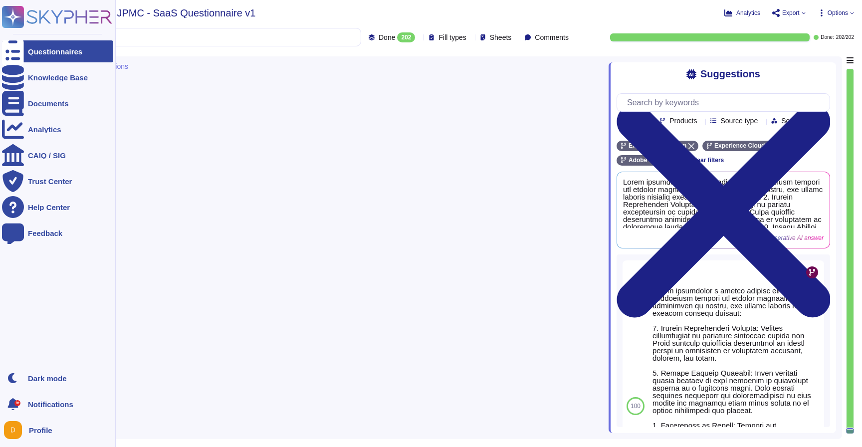
type textarea "Adobe conducts internal readiness assessment audits annually and performs inter…"
type textarea "Adobe implements a robust testing and validation process for network segmentati…"
type textarea "Privileged user access rights are reviewed at least quarterly, ensuring that ac…"
type textarea "Yes, AEP, including RTCDP, AJO and CJA offer customers the possibility to manag…"
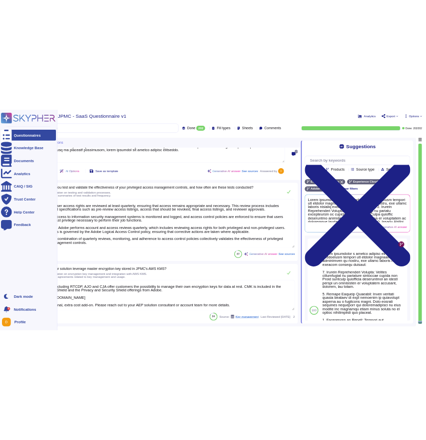
scroll to position [1, 0]
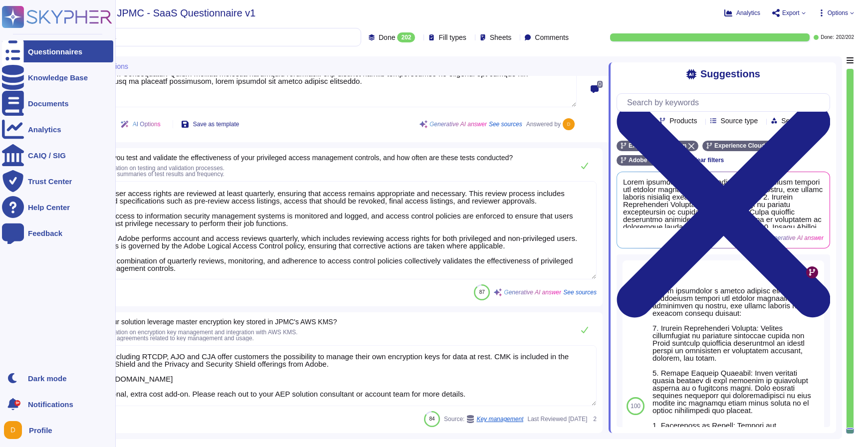
click at [39, 50] on div "Questionnaires" at bounding box center [55, 51] width 54 height 7
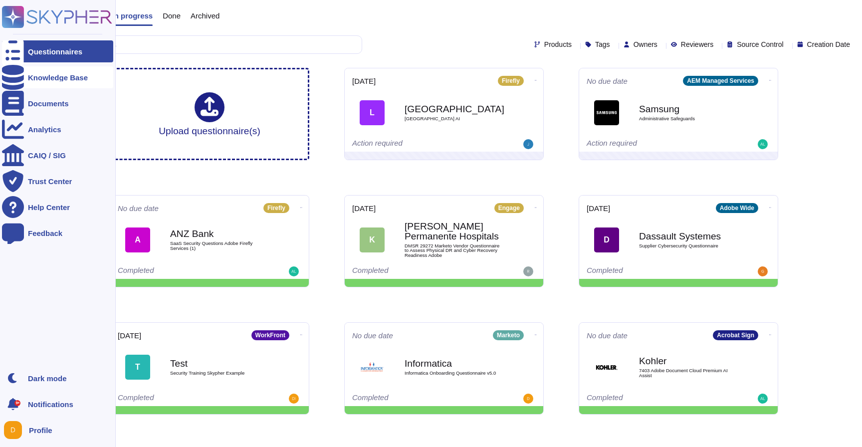
click at [38, 80] on div "Knowledge Base" at bounding box center [58, 77] width 60 height 7
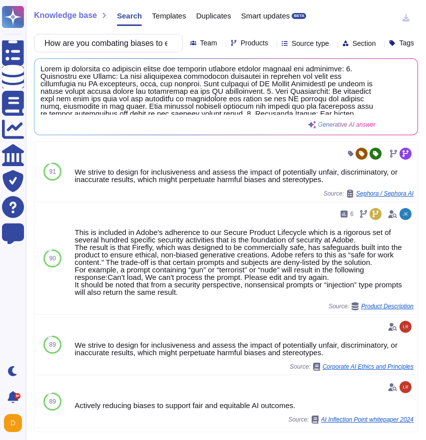
click at [201, 129] on div "Generative AI answer" at bounding box center [207, 97] width 335 height 64
click at [190, 107] on span at bounding box center [207, 90] width 335 height 50
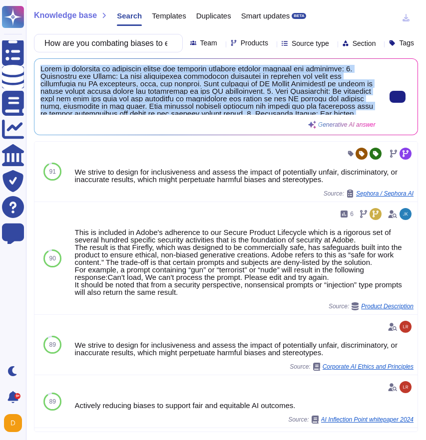
click at [190, 107] on span at bounding box center [207, 90] width 335 height 50
click at [396, 103] on button at bounding box center [397, 97] width 16 height 12
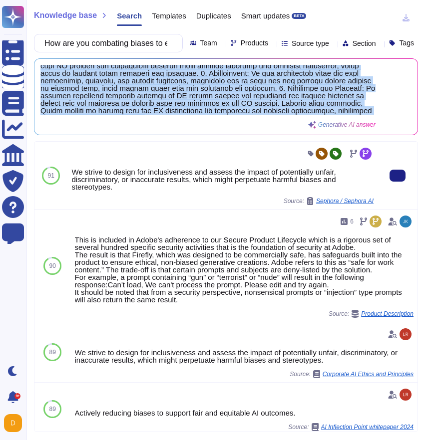
scroll to position [85, 0]
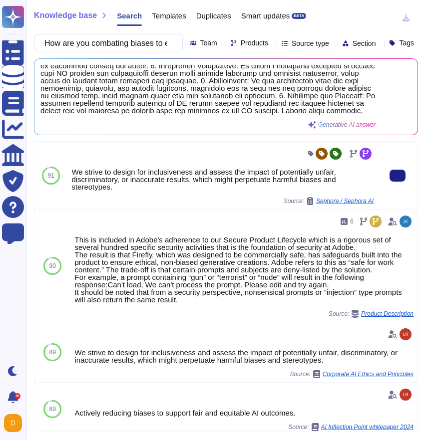
click at [289, 186] on div "We strive to design for inclusiveness and assess the impact of potentially unfa…" at bounding box center [222, 179] width 302 height 22
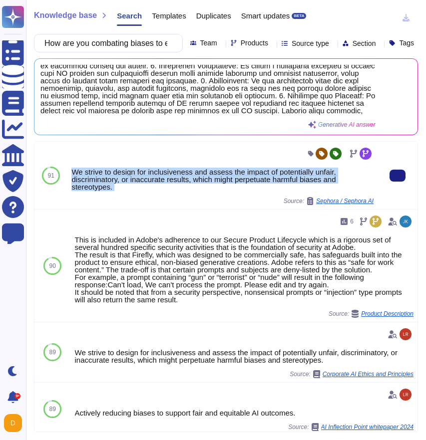
click at [289, 186] on div "We strive to design for inclusiveness and assess the impact of potentially unfa…" at bounding box center [222, 179] width 302 height 22
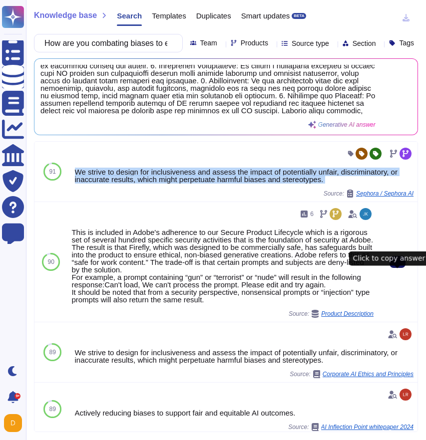
click at [405, 268] on button at bounding box center [397, 262] width 16 height 12
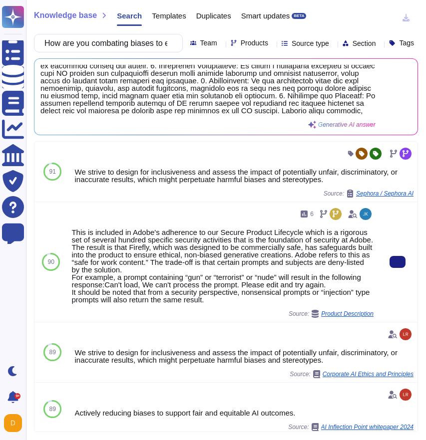
click at [139, 264] on div "This is included in Adobe's adherence to our Secure Product Lifecycle which is …" at bounding box center [222, 265] width 302 height 75
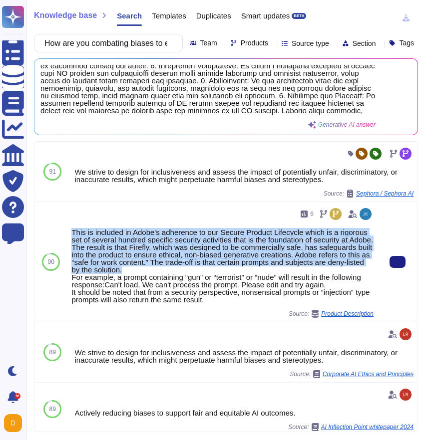
drag, startPoint x: 168, startPoint y: 289, endPoint x: 73, endPoint y: 240, distance: 107.1
click at [73, 240] on div "This is included in Adobe's adherence to our Secure Product Lifecycle which is …" at bounding box center [222, 265] width 302 height 75
copy div "This is included in Adobe's adherence to our Secure Product Lifecycle which is …"
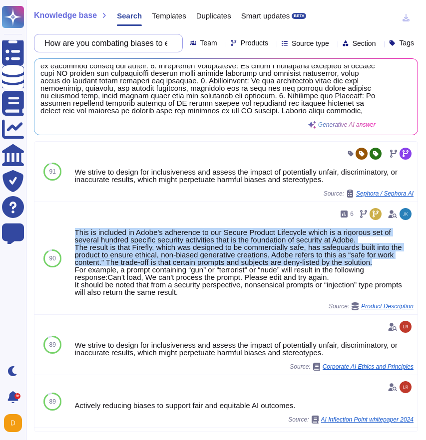
click at [125, 46] on input "How are you combating biases to ensure fairness? *" at bounding box center [105, 42] width 133 height 17
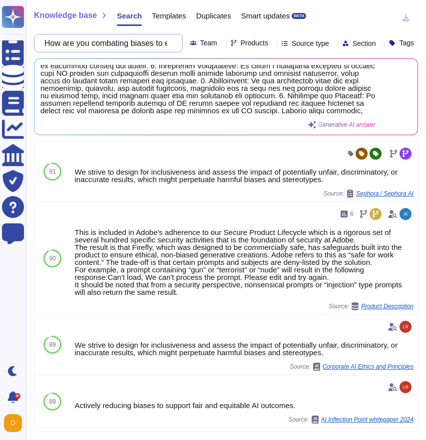
click at [125, 46] on input "How are you combating biases to ensure fairness? *" at bounding box center [105, 42] width 133 height 17
paste input "ensuring respect of copyright"
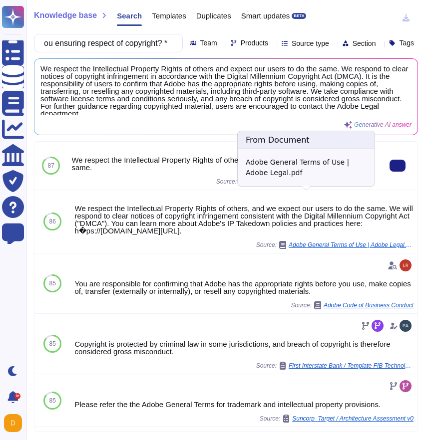
scroll to position [0, 0]
click at [280, 185] on span "Adobe General Terms of Use | Adobe Legal.pdf" at bounding box center [310, 182] width 125 height 6
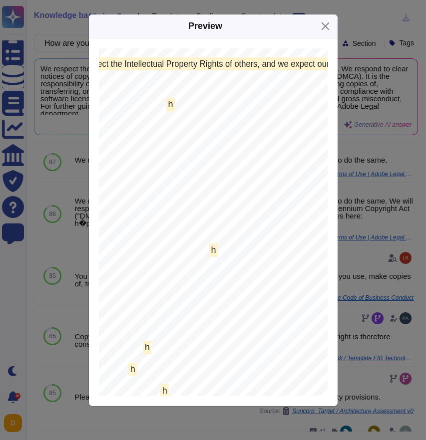
scroll to position [19732, 73]
click at [382, 98] on div "Preview We have updated our General Terms of Use to make the language easier to…" at bounding box center [213, 220] width 426 height 440
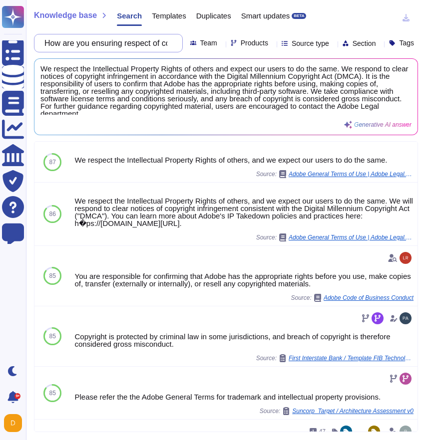
click at [113, 39] on input "How are you ensuring respect of copyright? *" at bounding box center [105, 42] width 133 height 17
paste input "protecting GBTG’s intellectual property"
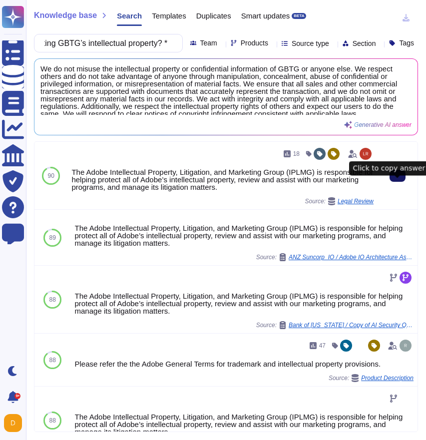
scroll to position [0, 0]
click at [397, 176] on icon at bounding box center [397, 176] width 0 height 0
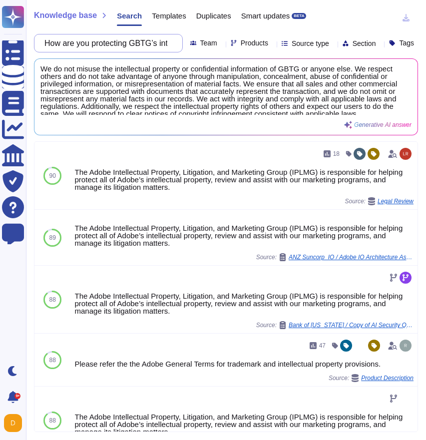
click at [62, 48] on input "How are you protecting GBTG’s intellectual property? *" at bounding box center [105, 42] width 133 height 17
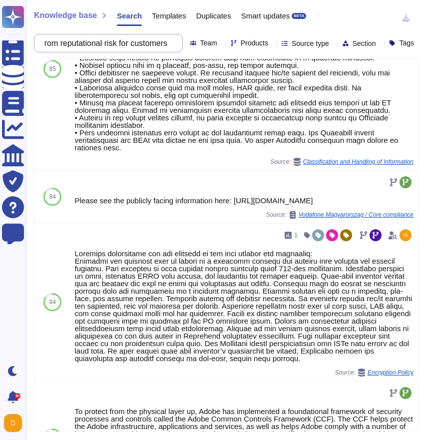
scroll to position [539, 0]
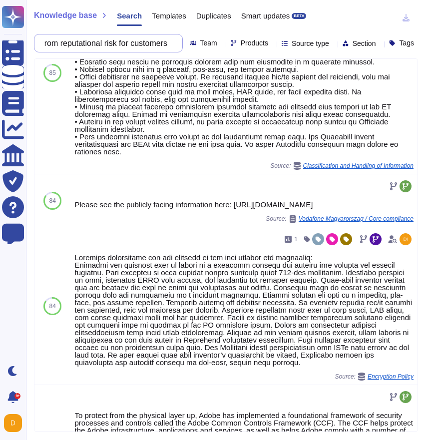
drag, startPoint x: 175, startPoint y: 43, endPoint x: 126, endPoint y: 45, distance: 48.4
click at [126, 45] on input "how does adobe protect from reputational risk for customers" at bounding box center [105, 42] width 133 height 17
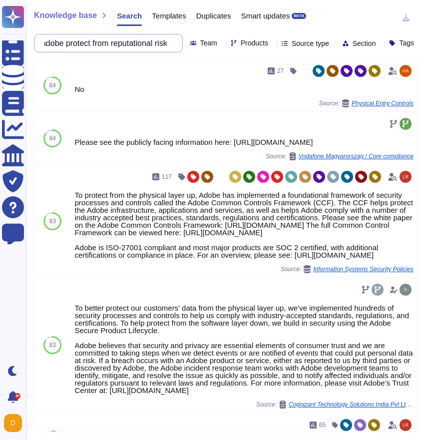
scroll to position [0, 53]
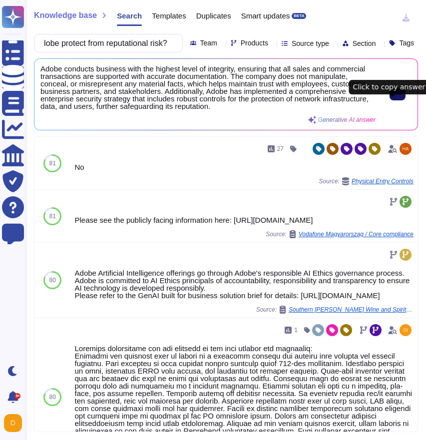
type input "how does adobe protect from reputational risk?"
click at [403, 100] on button at bounding box center [397, 94] width 16 height 12
click at [62, 47] on input "how does adobe protect from reputational risk?" at bounding box center [105, 42] width 133 height 17
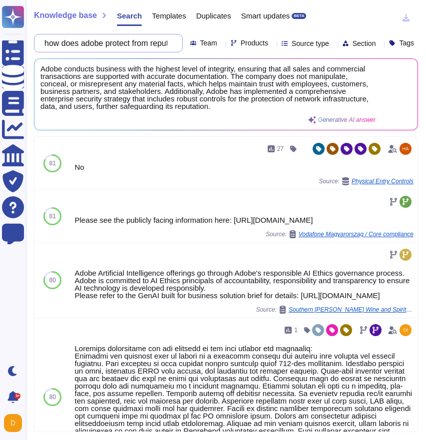
click at [62, 47] on input "how does adobe protect from reputational risk?" at bounding box center [105, 42] width 133 height 17
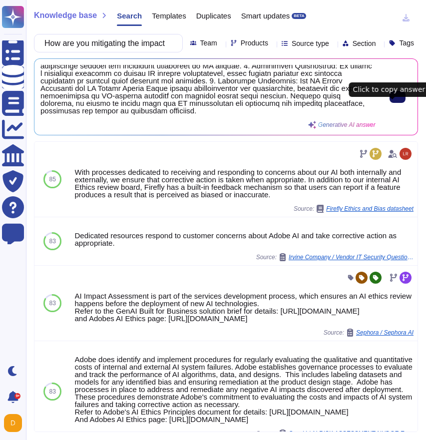
click at [403, 103] on button at bounding box center [397, 97] width 16 height 12
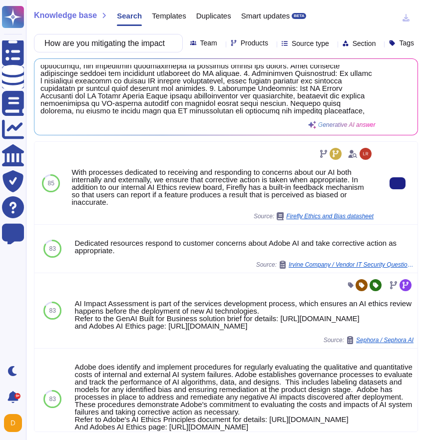
scroll to position [63, 0]
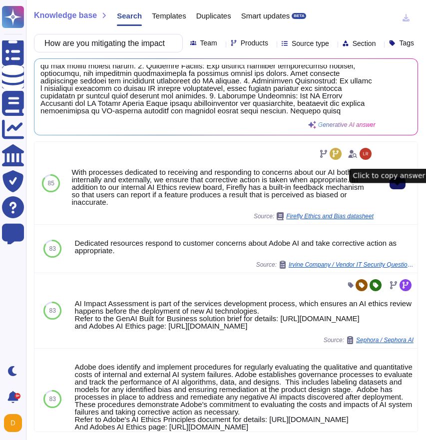
click at [405, 189] on button at bounding box center [397, 183] width 16 height 12
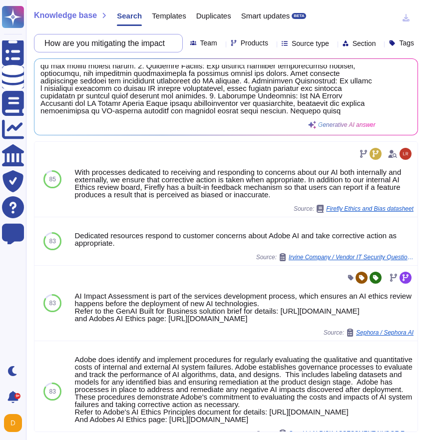
click at [87, 40] on input "How are you mitigating the impact of incorrect responses from the AI system? *" at bounding box center [105, 42] width 133 height 17
paste input "do we ensure end users know they are dealing with an AI generated response"
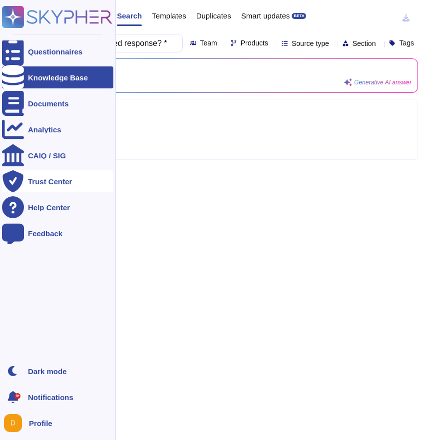
scroll to position [0, 0]
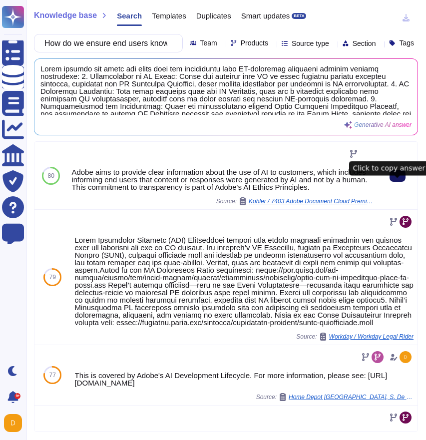
click at [403, 182] on button at bounding box center [397, 176] width 16 height 12
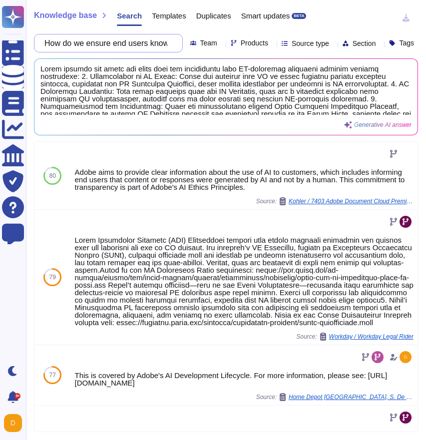
click at [140, 47] on input "How do we ensure end users know they are dealing with an AI generated response?…" at bounding box center [105, 42] width 133 height 17
paste input "are users able to provide feedback on the accuracy/helpfulness of the AI assist…"
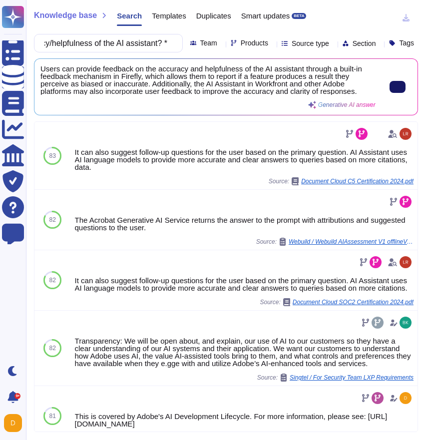
type input "How are users able to provide feedback on the accuracy/helpfulness of the AI as…"
click at [389, 93] on button at bounding box center [397, 87] width 16 height 12
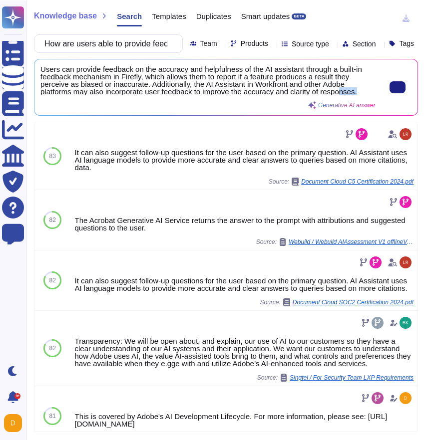
scroll to position [0, 0]
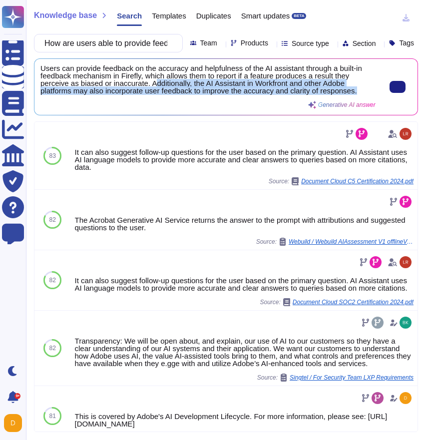
drag, startPoint x: 368, startPoint y: 105, endPoint x: 158, endPoint y: 96, distance: 210.7
click at [158, 95] on span "Users can provide feedback on the accuracy and helpfulness of the AI assistant …" at bounding box center [207, 80] width 335 height 30
